Goal: Task Accomplishment & Management: Complete application form

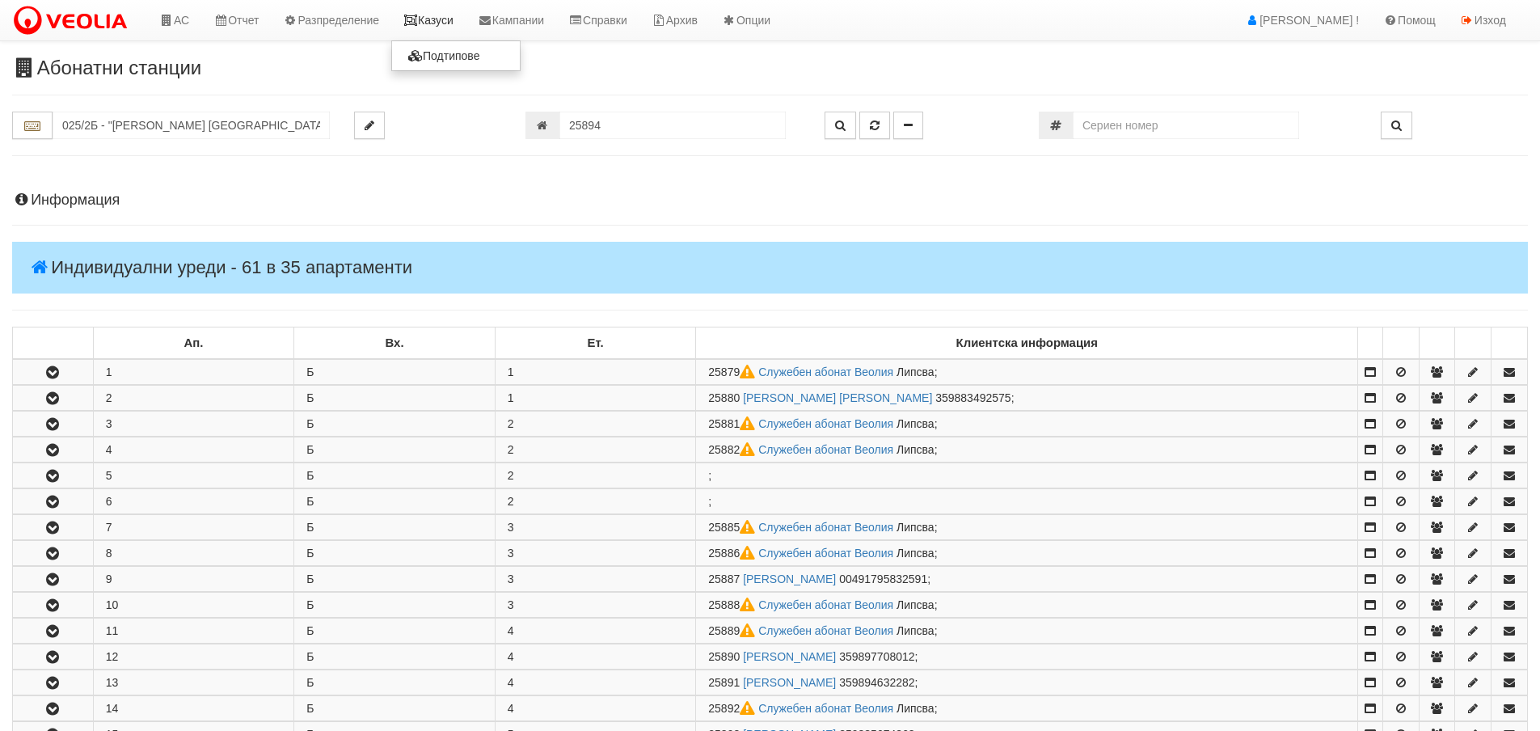
click at [441, 17] on link "Казуси" at bounding box center [428, 20] width 74 height 40
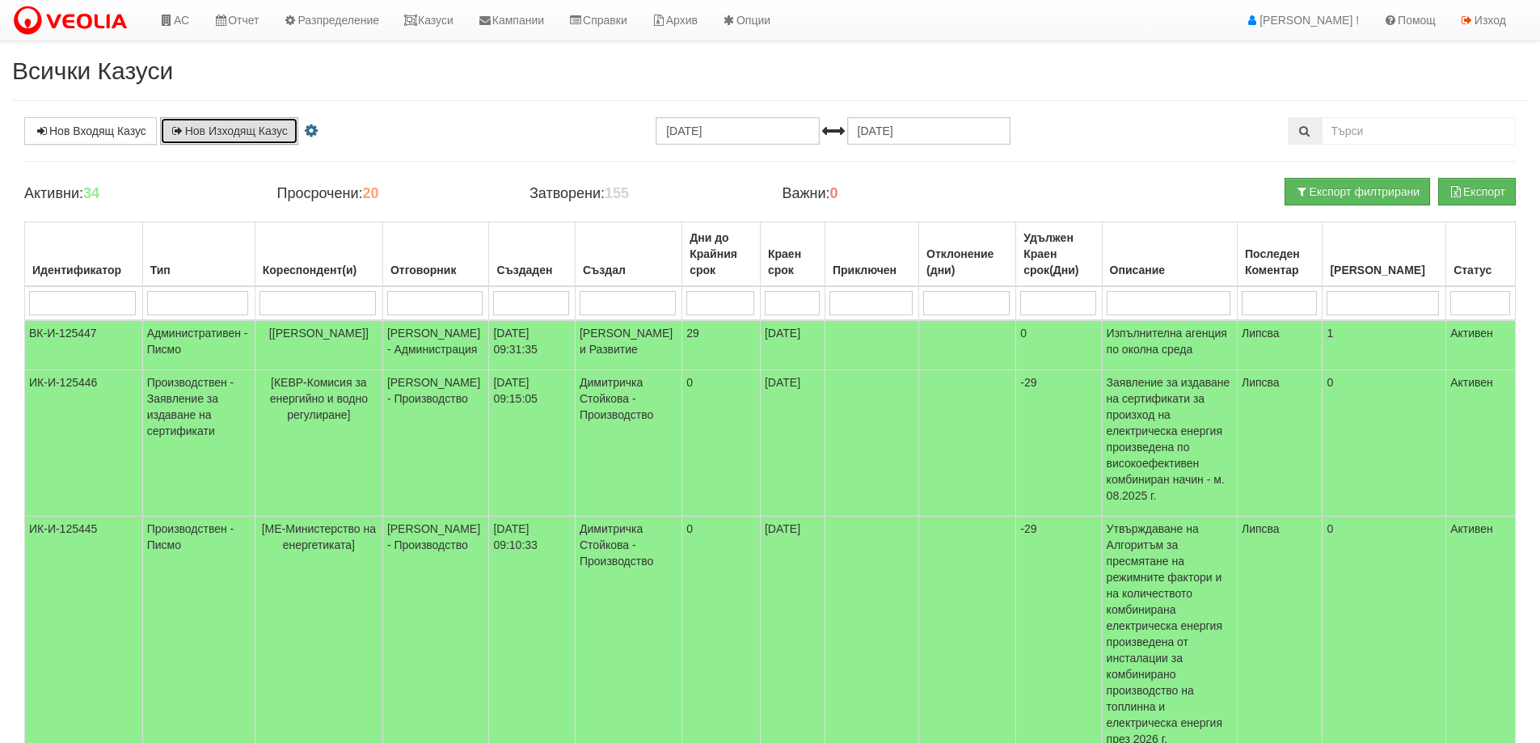
click at [226, 130] on link "Нов Изходящ Казус" at bounding box center [229, 130] width 138 height 27
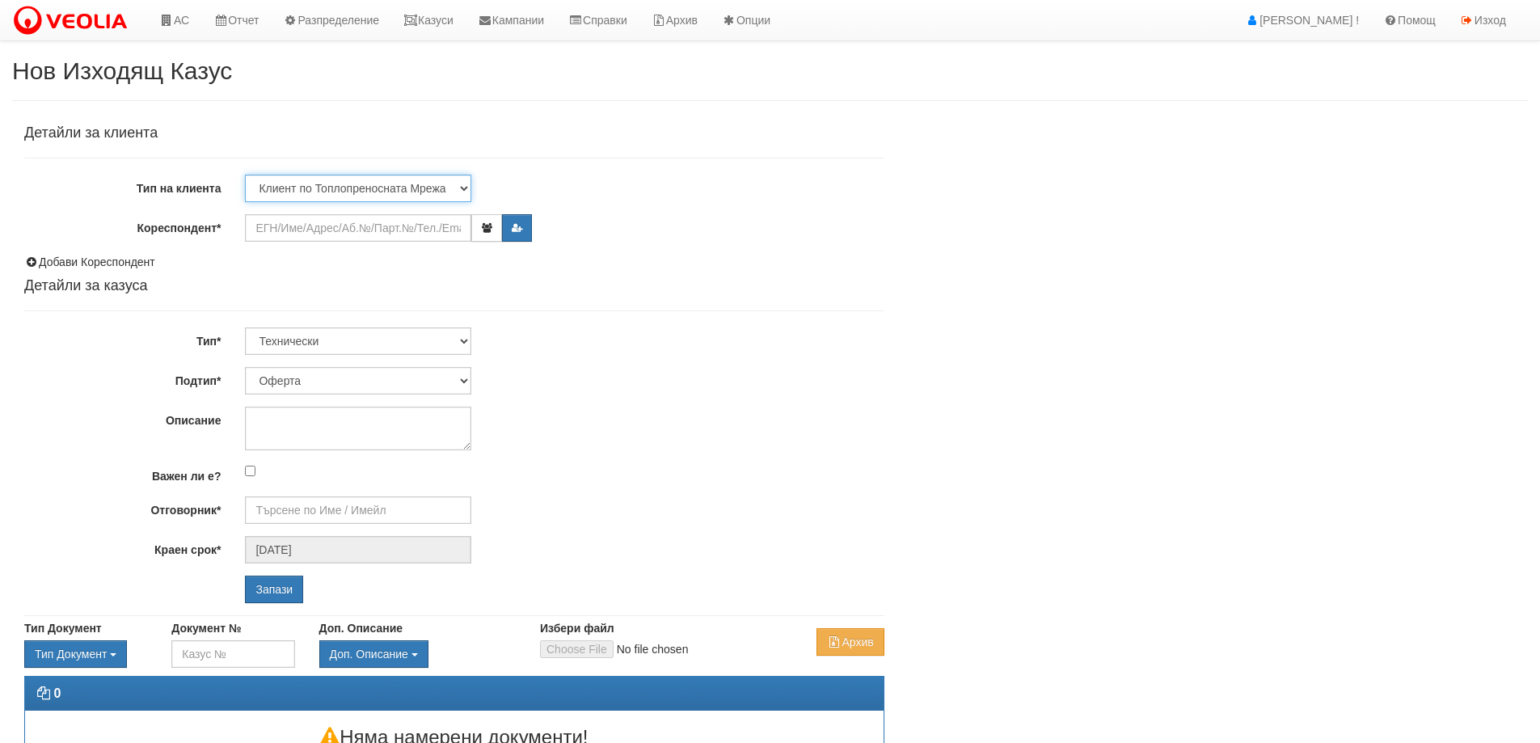
click at [362, 184] on select "Клиент по Топлопреносната Мрежа Институция Партньори Други" at bounding box center [358, 188] width 226 height 27
select select "Other"
click at [245, 175] on select "Клиент по Топлопреносната Мрежа Институция Партньори Други" at bounding box center [358, 188] width 226 height 27
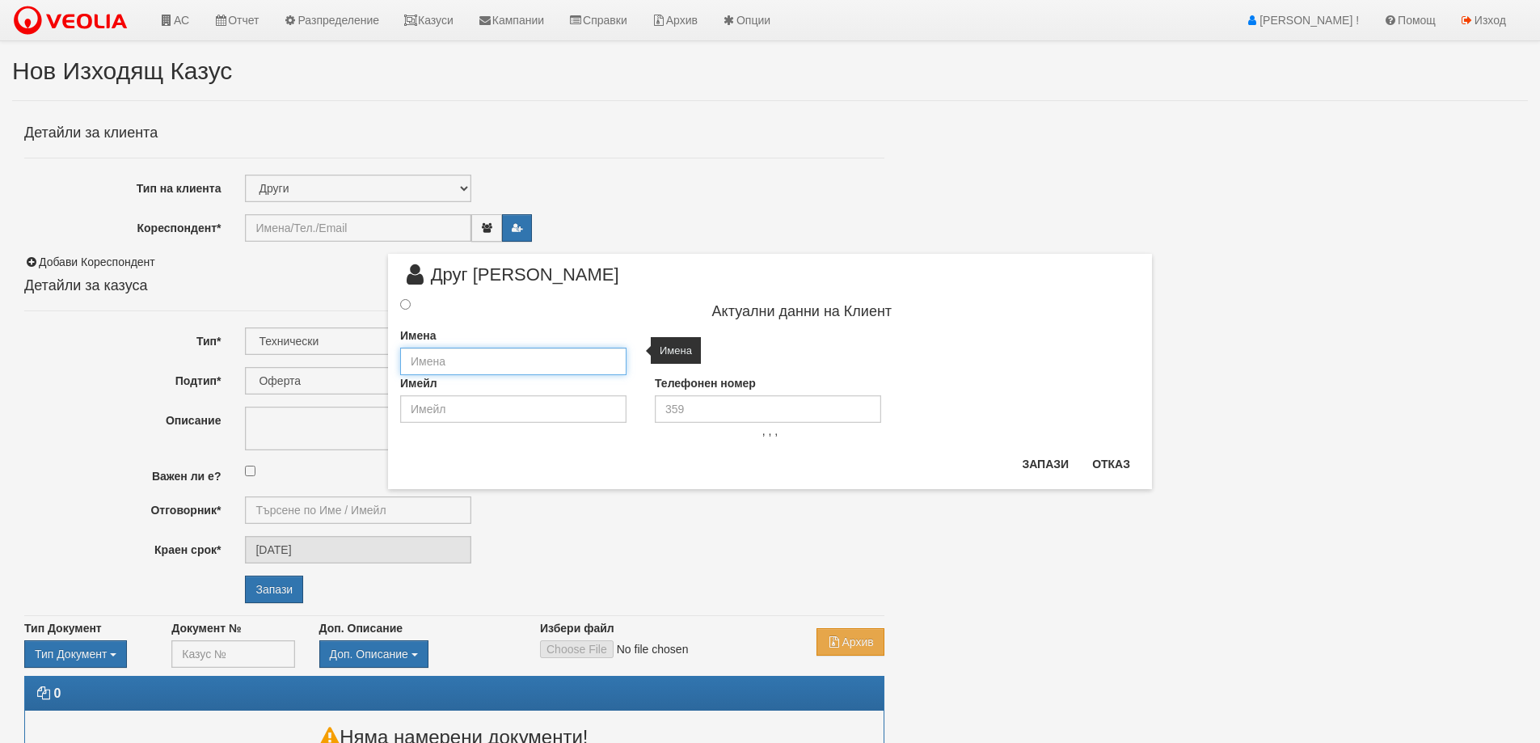
click at [536, 361] on input "text" at bounding box center [513, 361] width 226 height 27
type input "„ЕТ [PERSON_NAME]“"
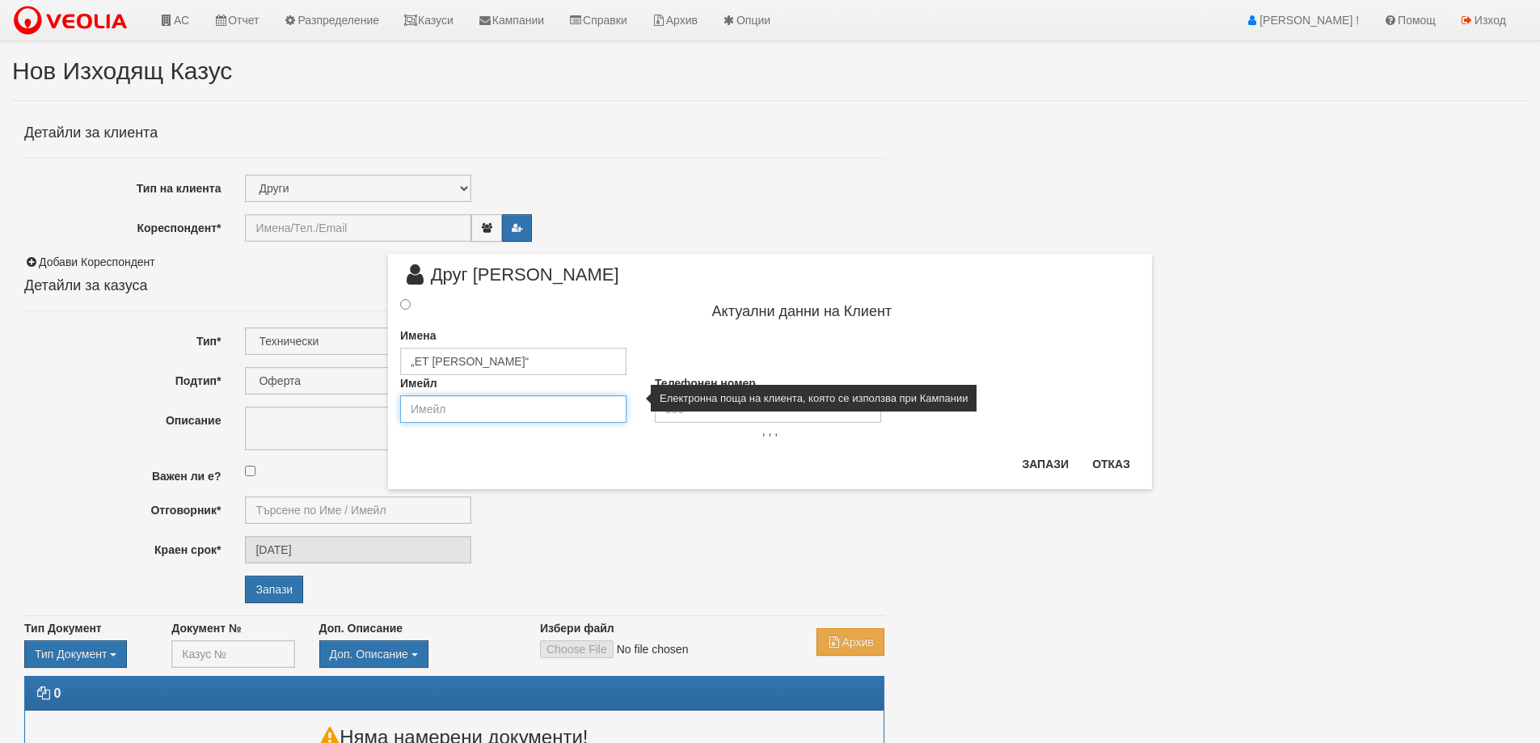
click at [484, 411] on input "email" at bounding box center [513, 408] width 226 height 27
type input "[EMAIL_ADDRESS][DOMAIN_NAME]"
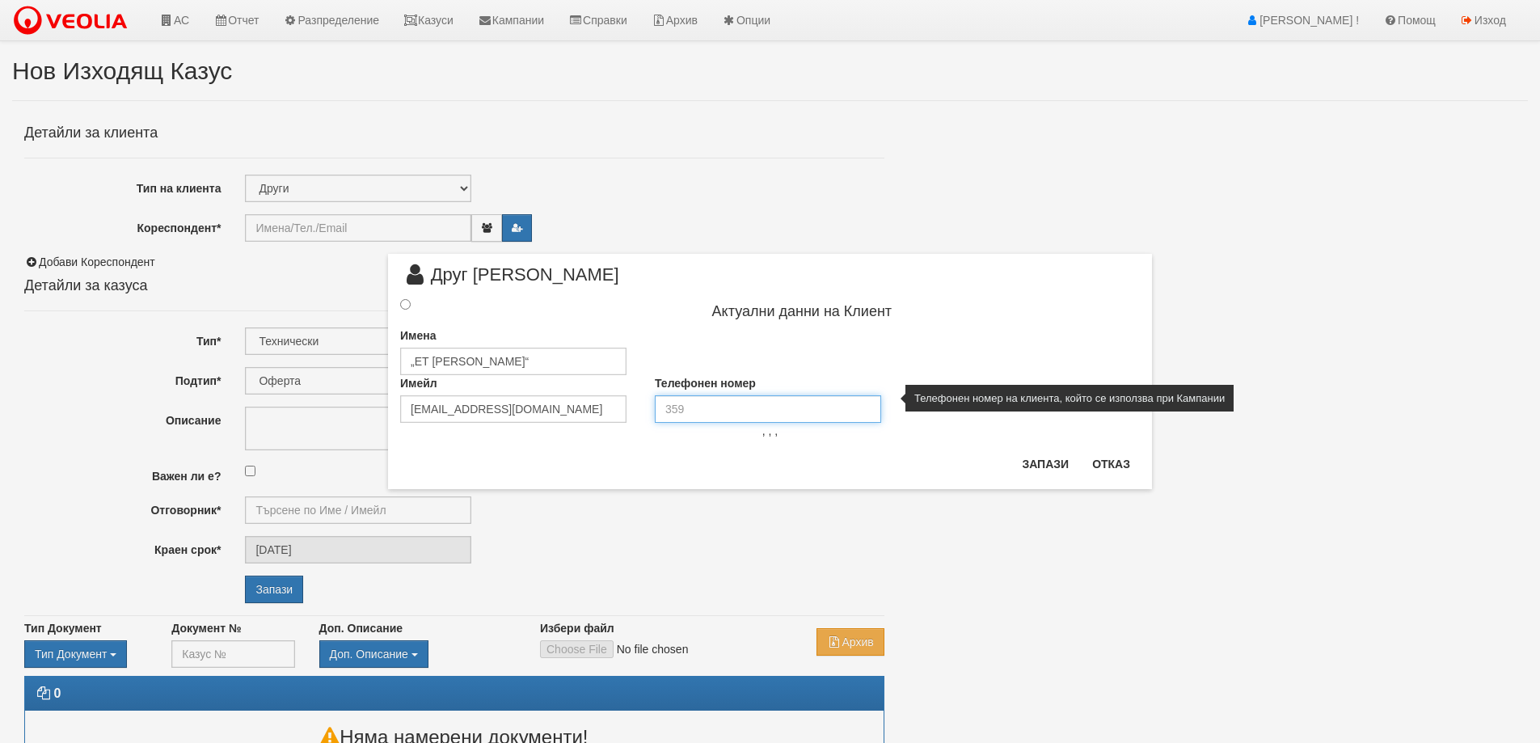
click at [721, 415] on input "tel" at bounding box center [768, 408] width 226 height 27
type input "0888 247 073"
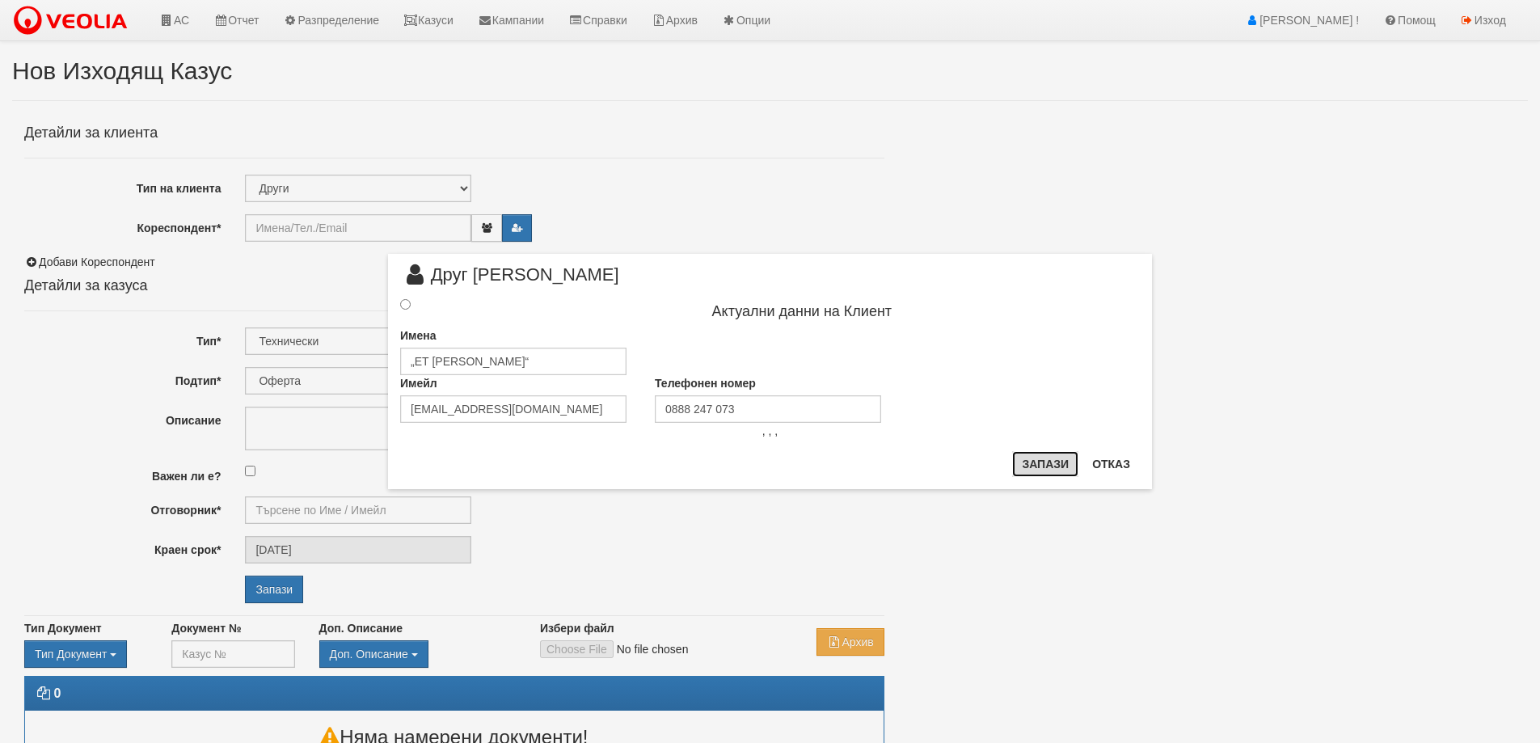
click at [1040, 471] on button "Запази" at bounding box center [1045, 464] width 66 height 26
type input "„ЕТ [PERSON_NAME]“"
radio input "true"
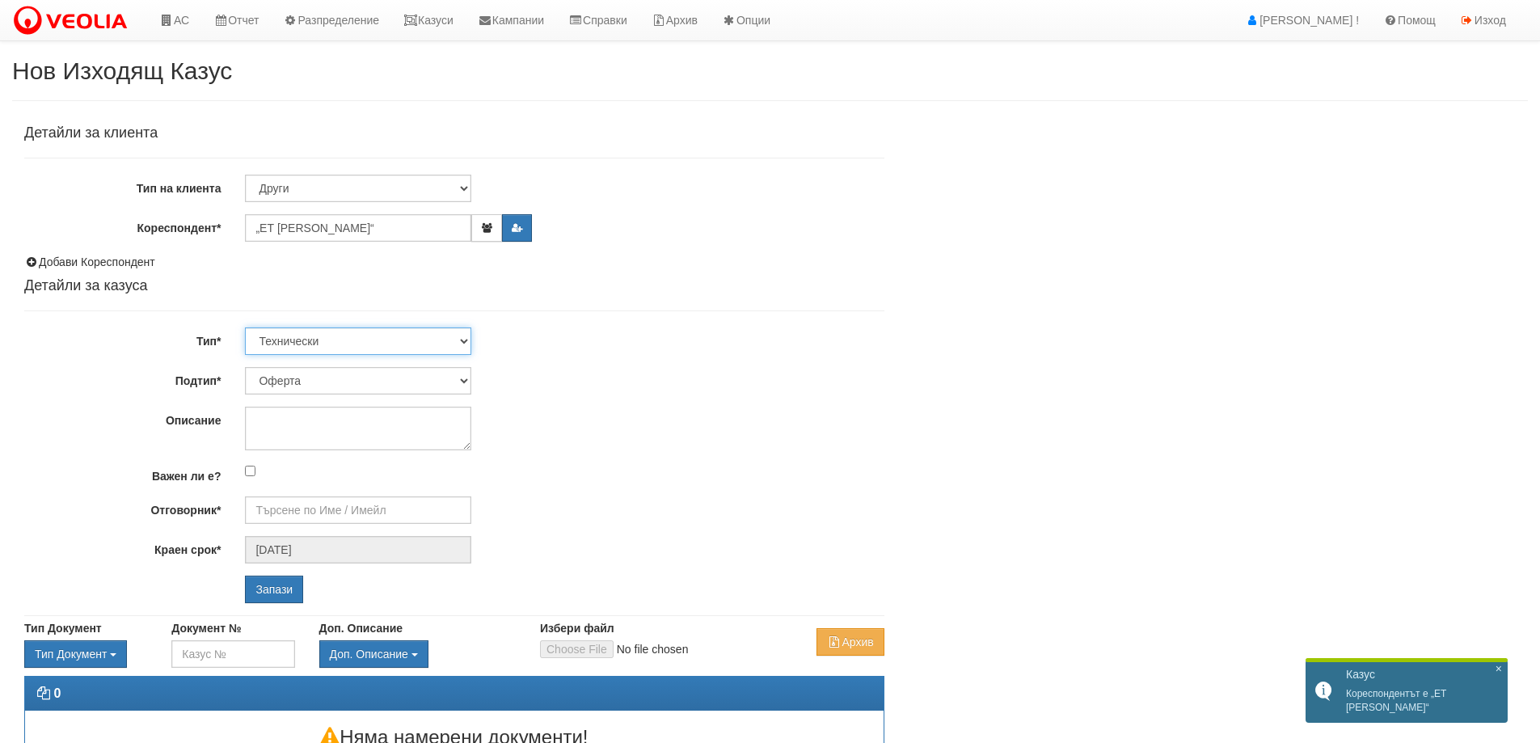
click at [338, 343] on select "Технически ФТС Търговски Административен Производствен Експлоатационен Финансов…" at bounding box center [358, 340] width 226 height 27
select select "3"
click at [245, 327] on select "Технически ФТС Търговски Административен Производствен Експлоатационен Финансов…" at bounding box center [358, 340] width 226 height 27
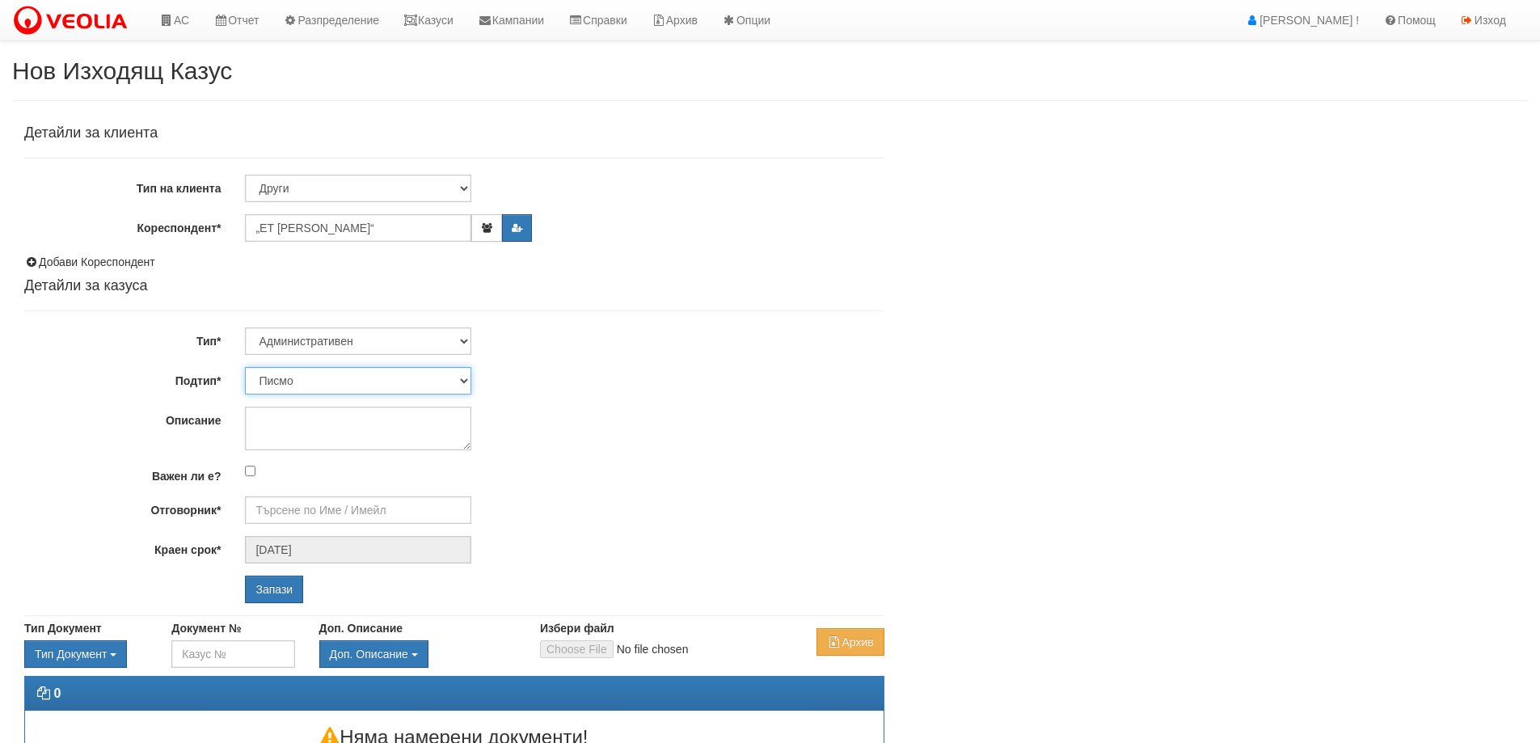
click at [352, 379] on select "Писмо Възлагателно писмо Придружително писмо Доклад Уведомление Декларация Заяв…" at bounding box center [358, 380] width 226 height 27
select select "Възлагателно писмо"
click at [245, 367] on select "Писмо Възлагателно писмо Придружително писмо Доклад Уведомление Декларация Заяв…" at bounding box center [358, 380] width 226 height 27
click at [335, 436] on textarea "Описание" at bounding box center [358, 429] width 226 height 44
paste textarea "Авариен ремонт на топлопровод до блок 81 в кв.[GEOGRAPHIC_DATA]"
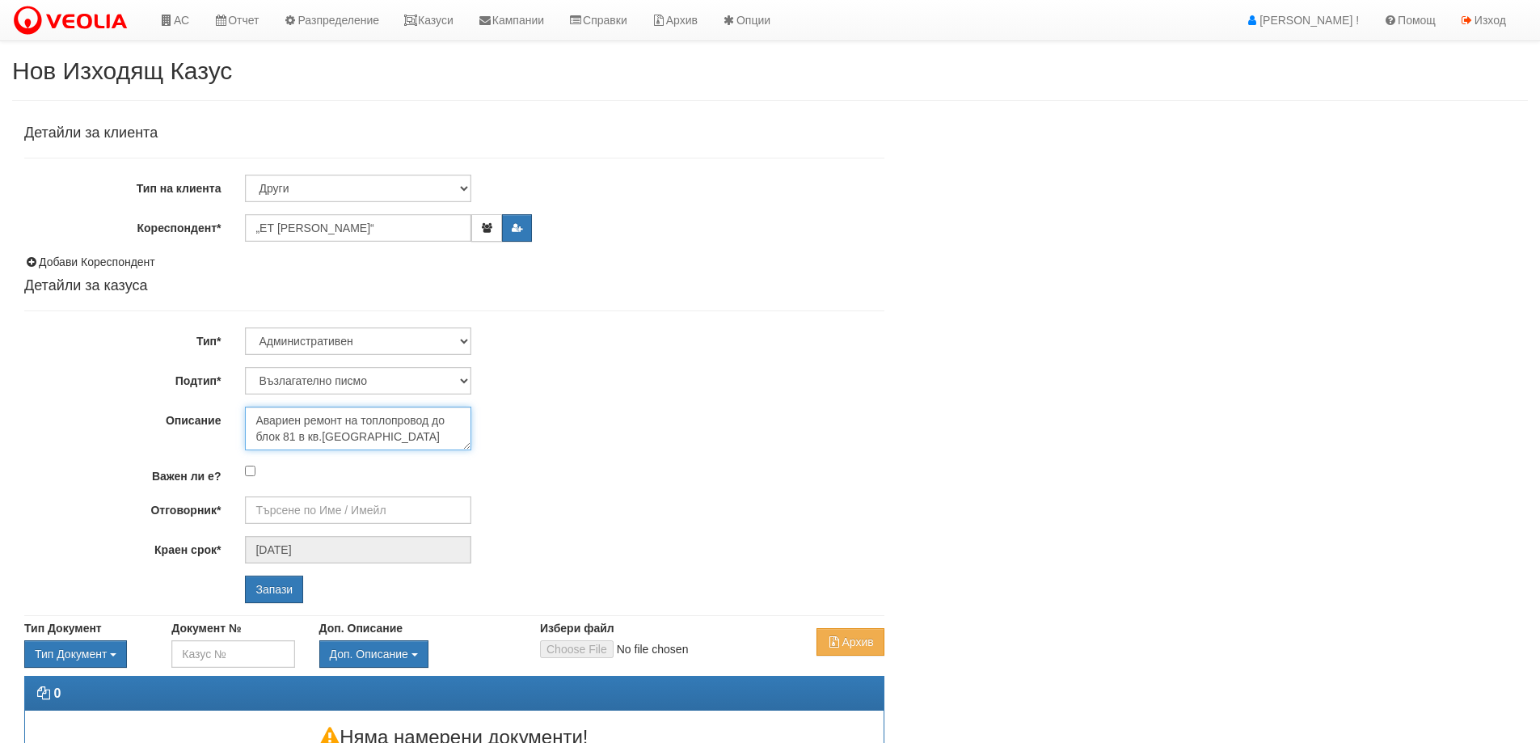
type textarea "Авариен ремонт на топлопровод до блок 81 в кв.[GEOGRAPHIC_DATA]"
click at [306, 505] on input "Отговорник*" at bounding box center [358, 509] width 226 height 27
click at [303, 530] on div "[PERSON_NAME] - Технически" at bounding box center [707, 535] width 921 height 20
type input "[PERSON_NAME] - Технически"
click at [272, 594] on input "Запази" at bounding box center [274, 588] width 58 height 27
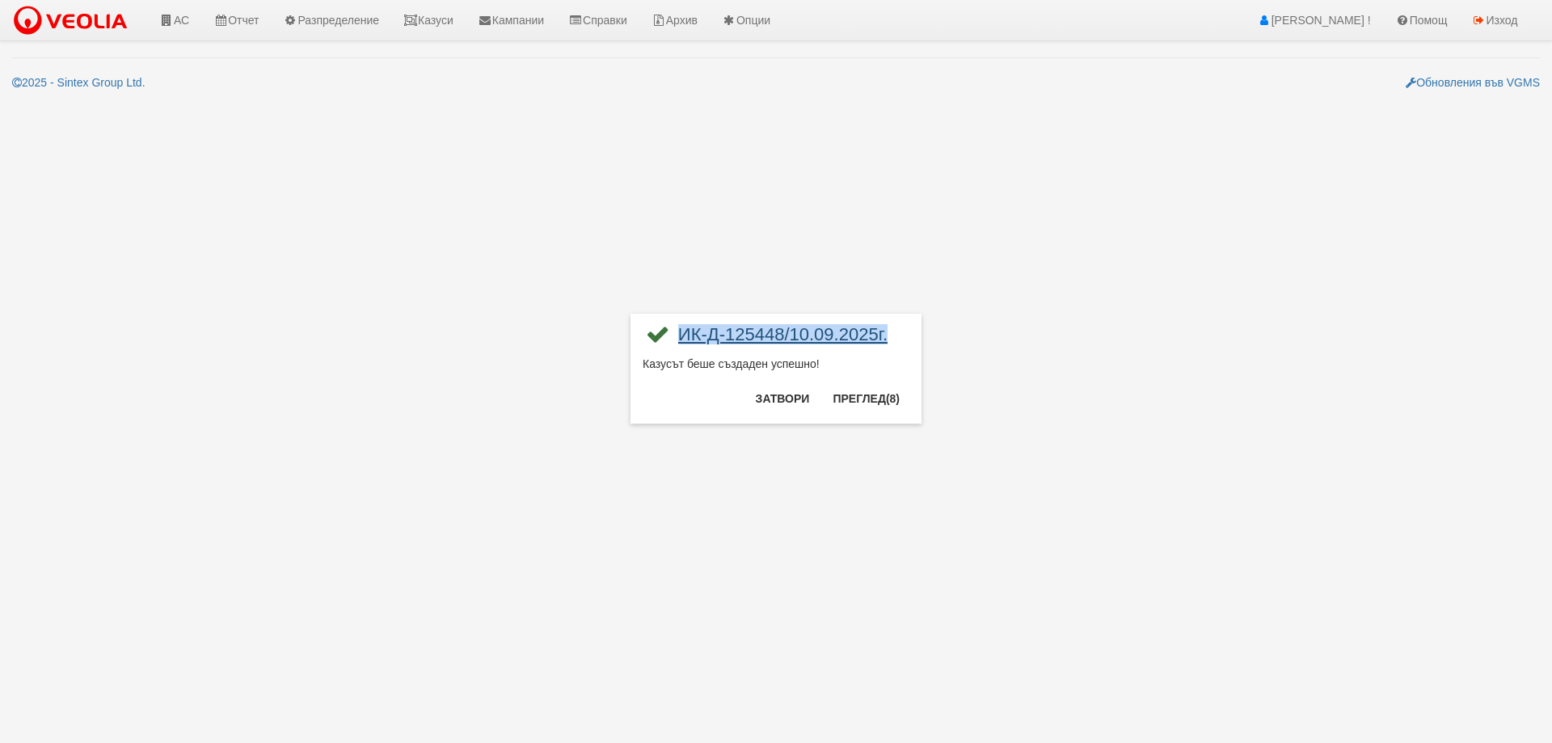
drag, startPoint x: 895, startPoint y: 330, endPoint x: 679, endPoint y: 337, distance: 215.9
click at [679, 337] on div "ИК-Д-125448/10.09.2025г." at bounding box center [776, 341] width 267 height 30
copy link "ИК-Д-125448/10.09.2025г."
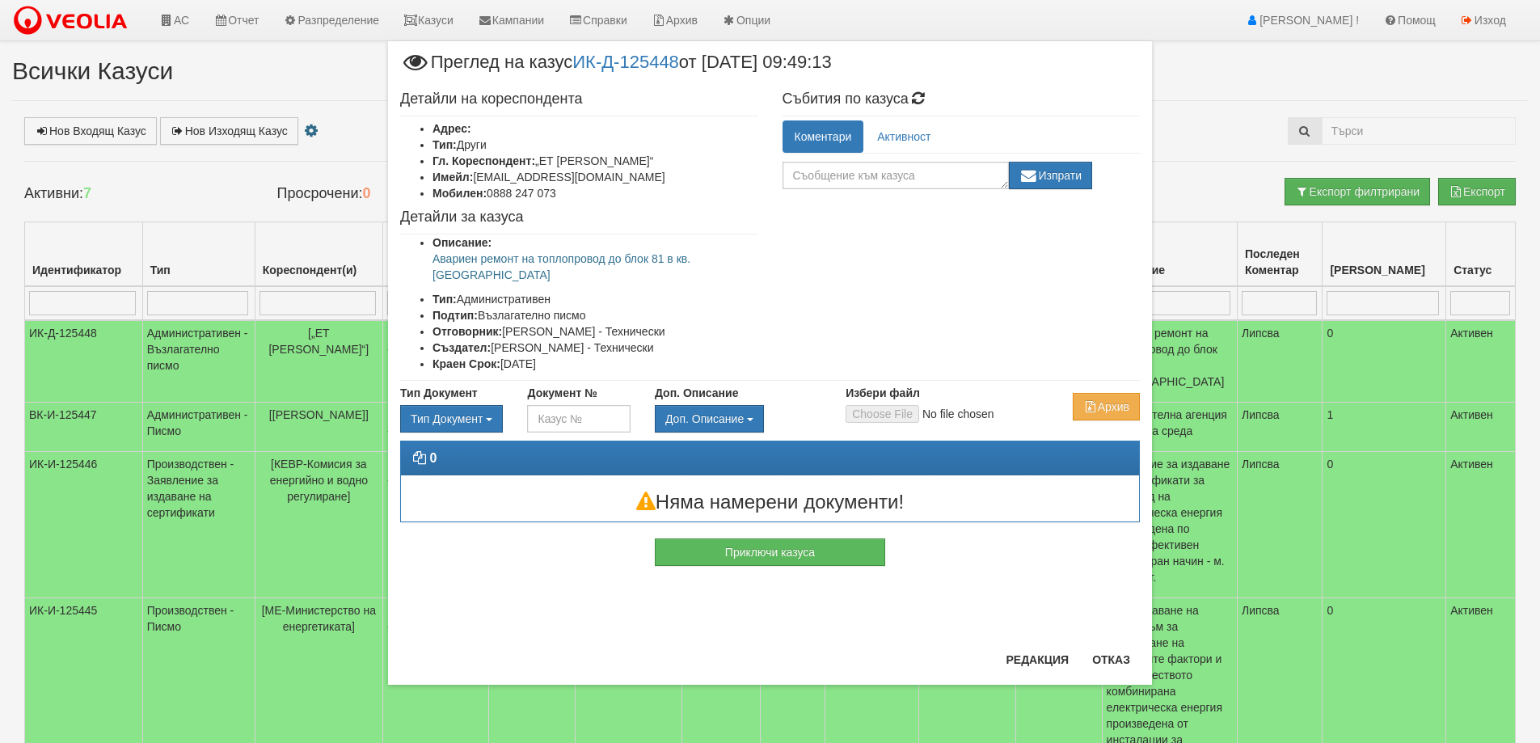
drag, startPoint x: 536, startPoint y: 158, endPoint x: 663, endPoint y: 162, distance: 127.0
click at [663, 162] on li "Гл. Кореспондент: „[PERSON_NAME]“" at bounding box center [595, 161] width 326 height 16
drag, startPoint x: 432, startPoint y: 258, endPoint x: 750, endPoint y: 269, distance: 317.9
click at [750, 269] on ul "Описание: Авариен ремонт на топлопровод до блок 81 в кв.Трошево Тип: Администра…" at bounding box center [579, 302] width 358 height 137
copy ul "Авариен ремонт на топлопровод до блок 81 в кв.Трошево Тип: Административен"
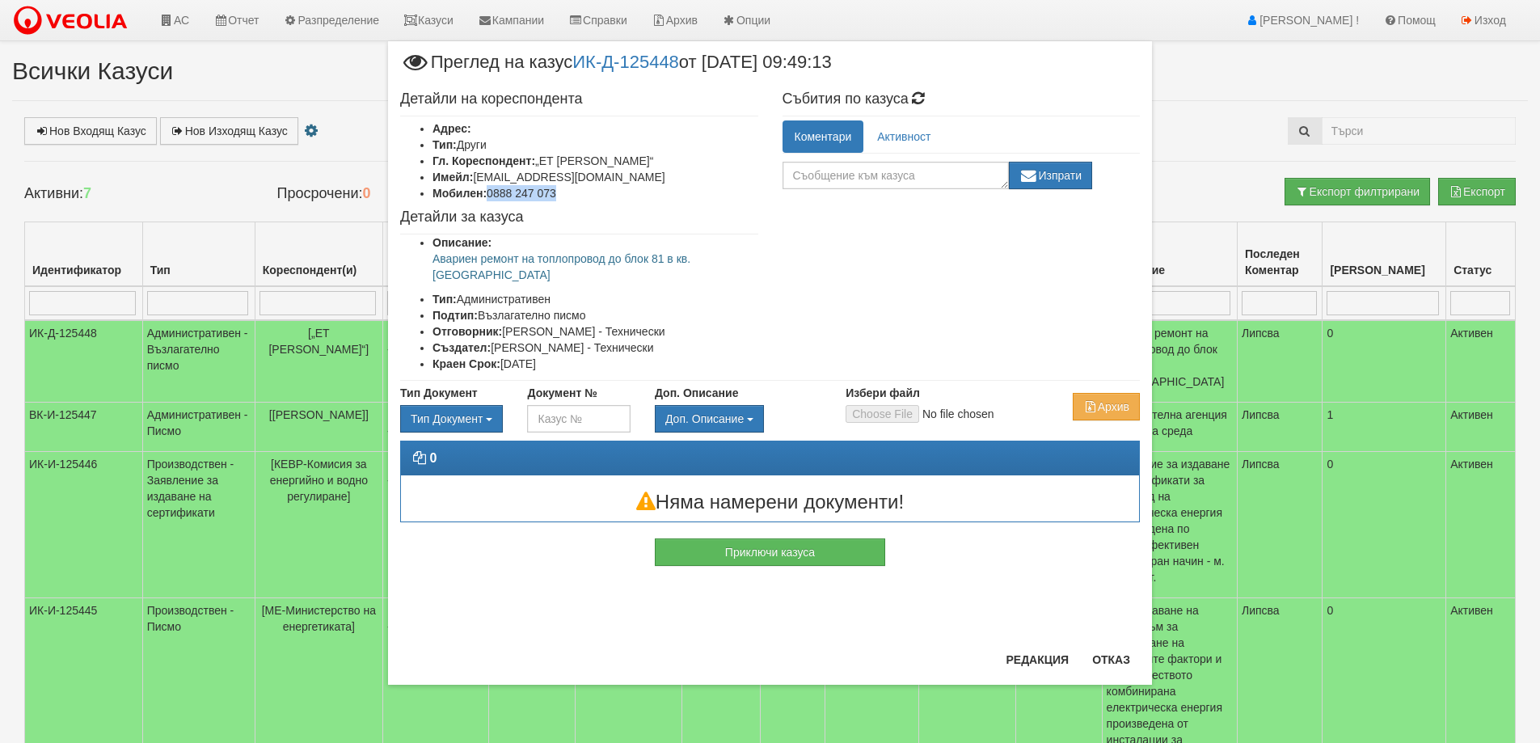
drag, startPoint x: 489, startPoint y: 192, endPoint x: 565, endPoint y: 188, distance: 76.1
click at [565, 188] on li "Мобилен: 0888 247 073" at bounding box center [595, 193] width 326 height 16
copy li "0888 247 073"
click at [1108, 651] on button "Отказ" at bounding box center [1110, 660] width 57 height 26
